Goal: Navigation & Orientation: Find specific page/section

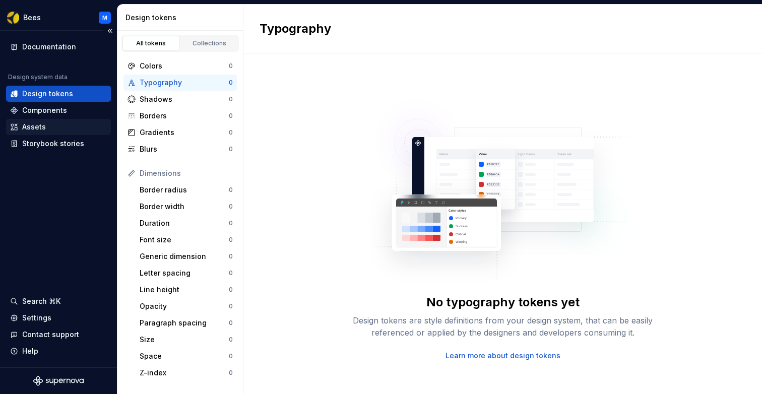
click at [45, 129] on div "Assets" at bounding box center [58, 127] width 97 height 10
